Goal: Communication & Community: Participate in discussion

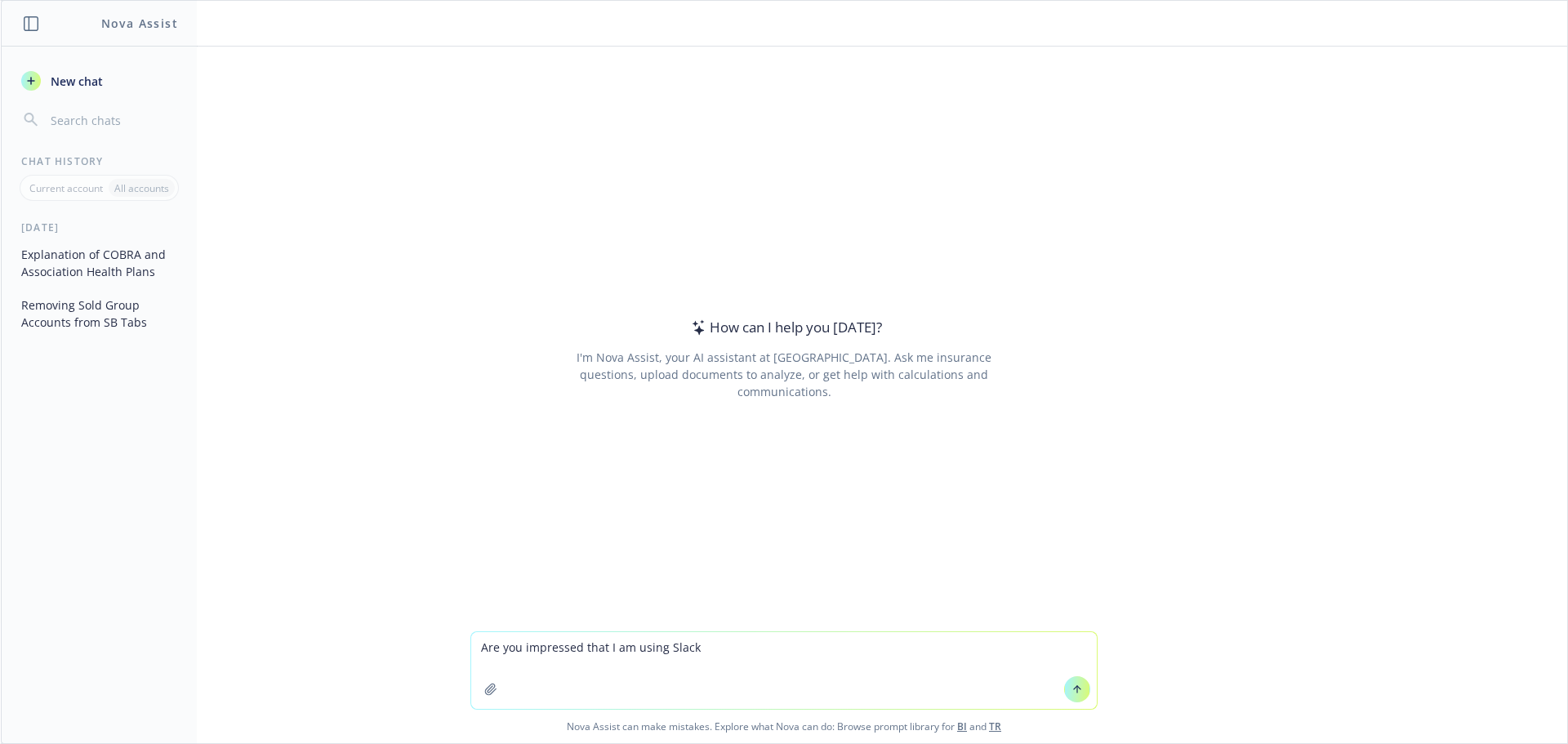
type textarea "Are you impressed that I am using Slack?"
